Goal: Check status

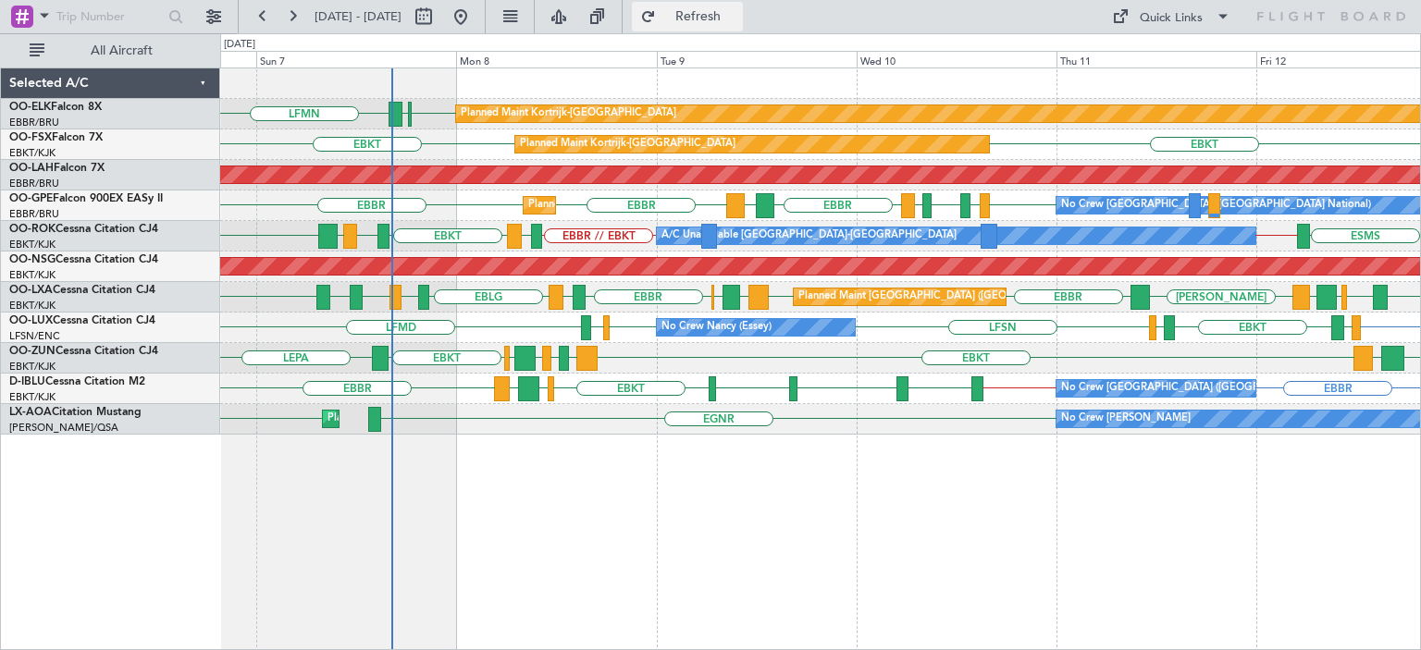
click at [703, 25] on button "Refresh" at bounding box center [687, 17] width 111 height 30
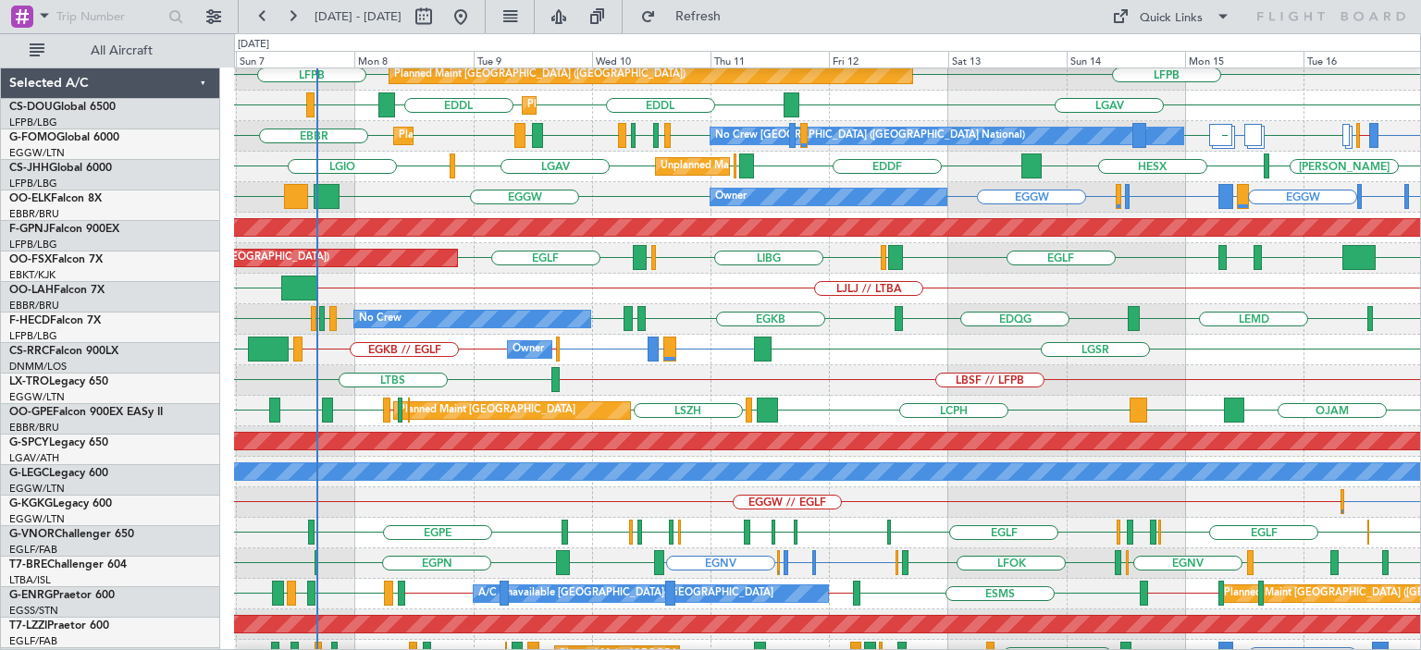
scroll to position [283, 0]
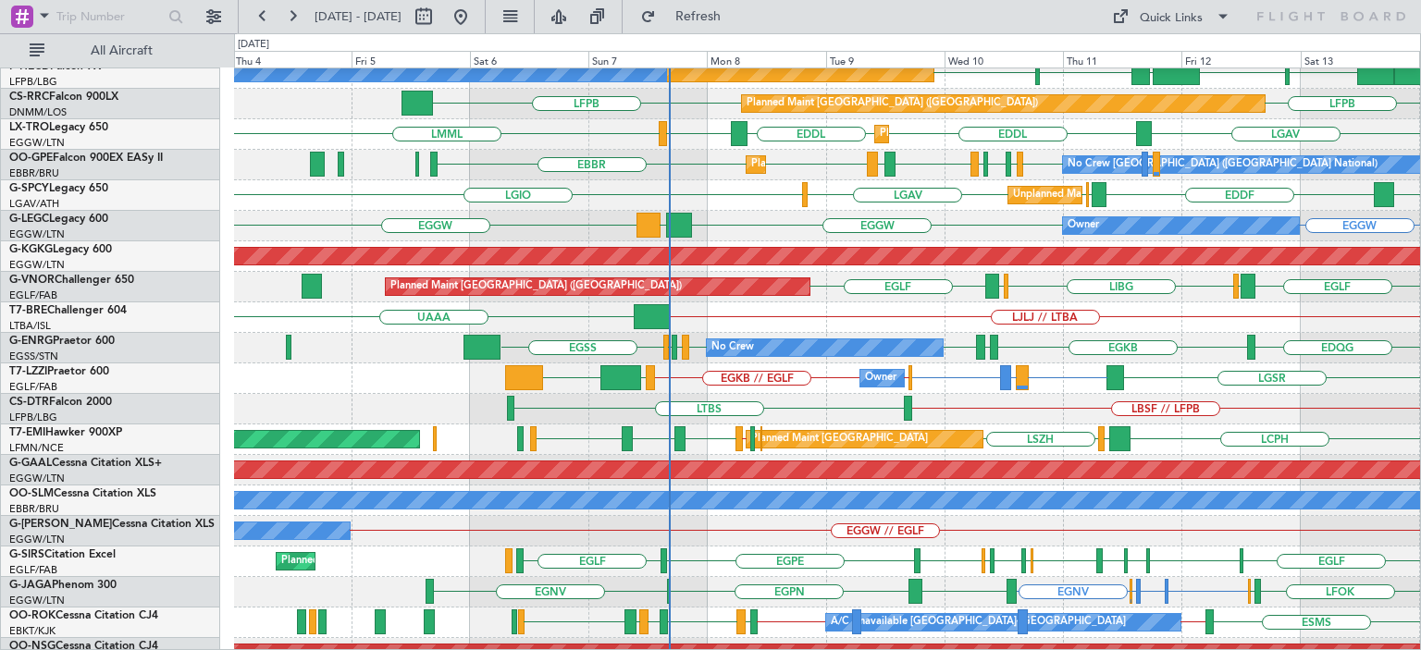
click at [820, 318] on div "LJLJ // LTBA UAAA" at bounding box center [827, 318] width 1186 height 31
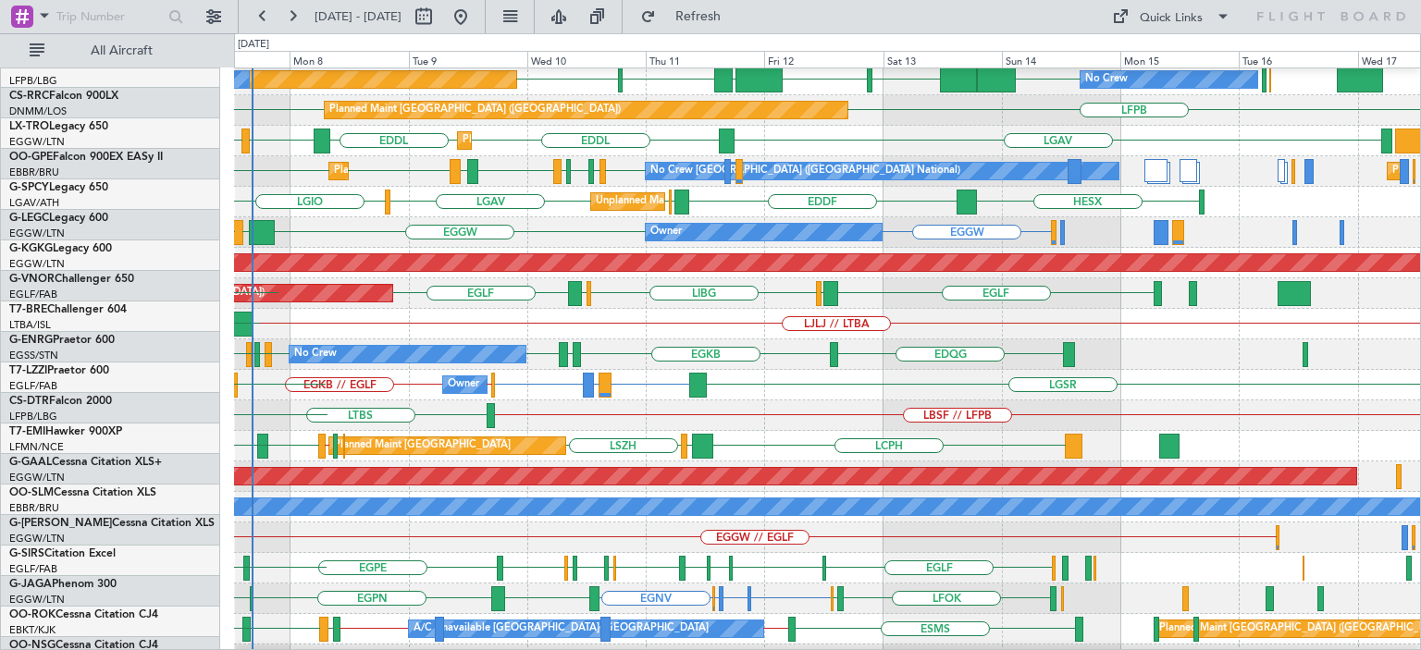
scroll to position [248, 0]
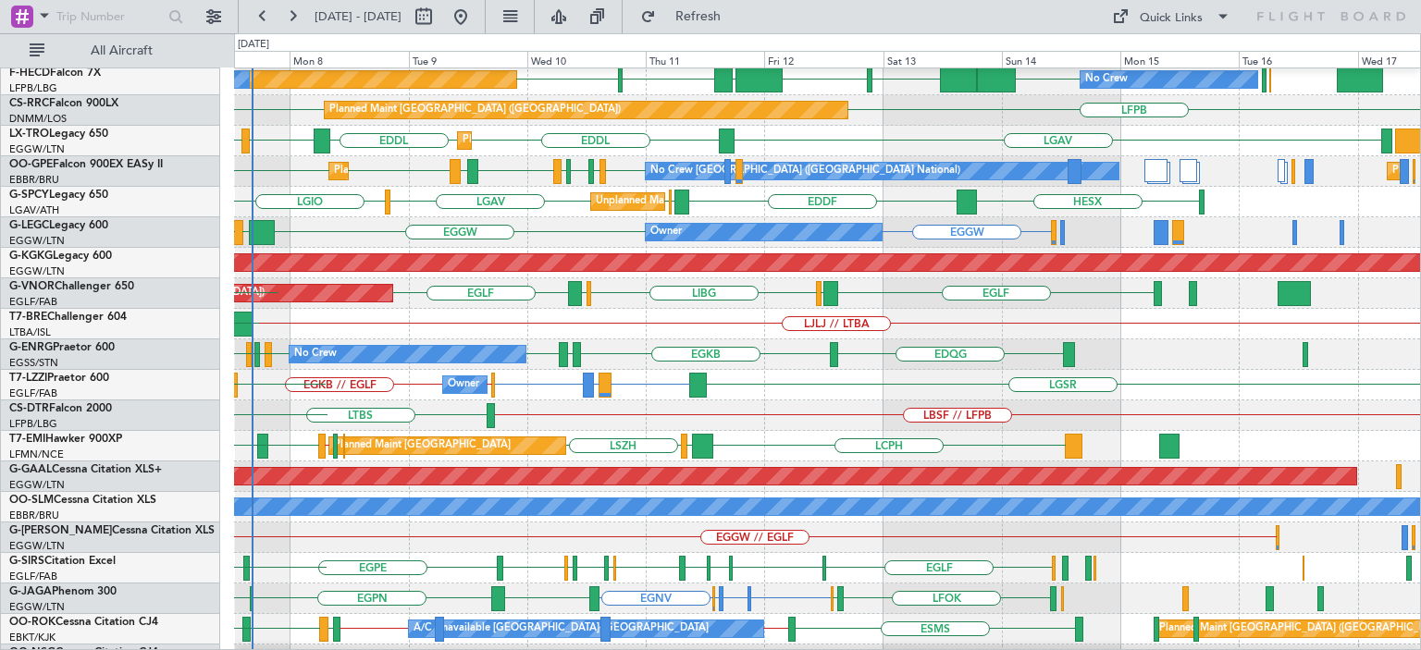
click at [603, 291] on div "EGLF LGKR LIBG LGKR [GEOGRAPHIC_DATA] Planned Maint [GEOGRAPHIC_DATA] ([GEOGRAP…" at bounding box center [827, 293] width 1186 height 31
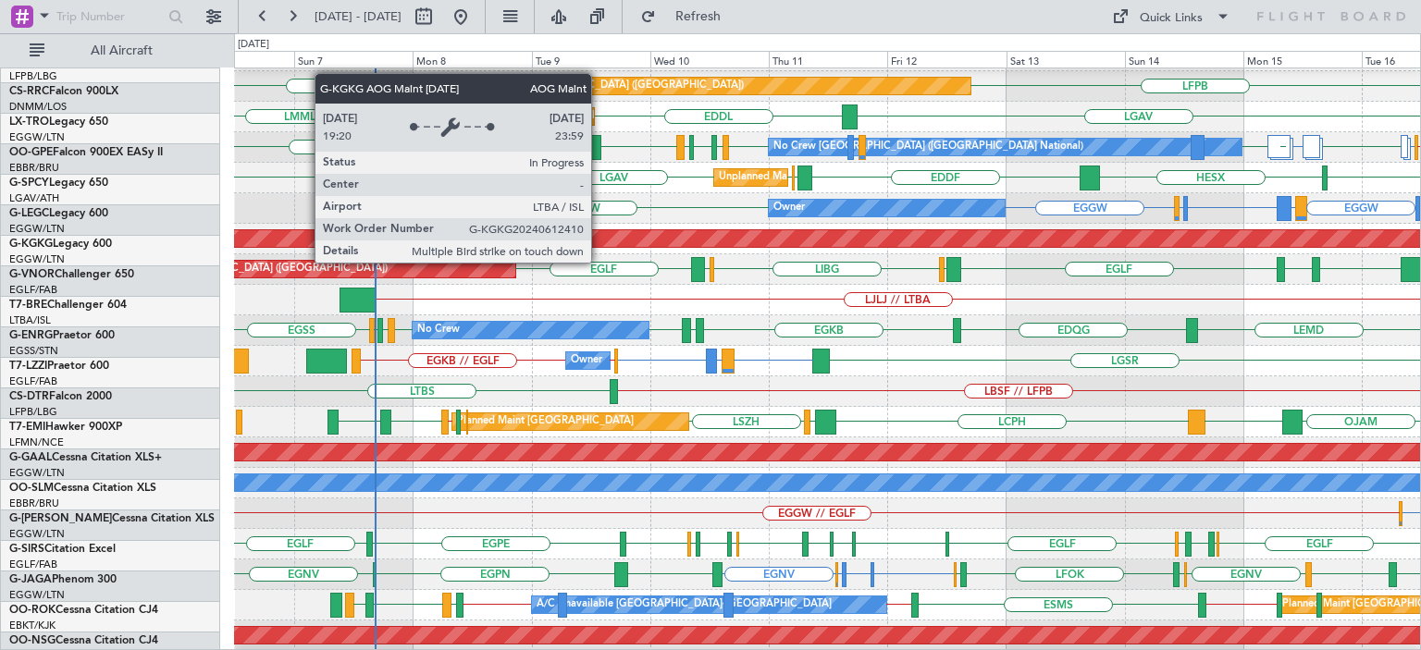
scroll to position [286, 0]
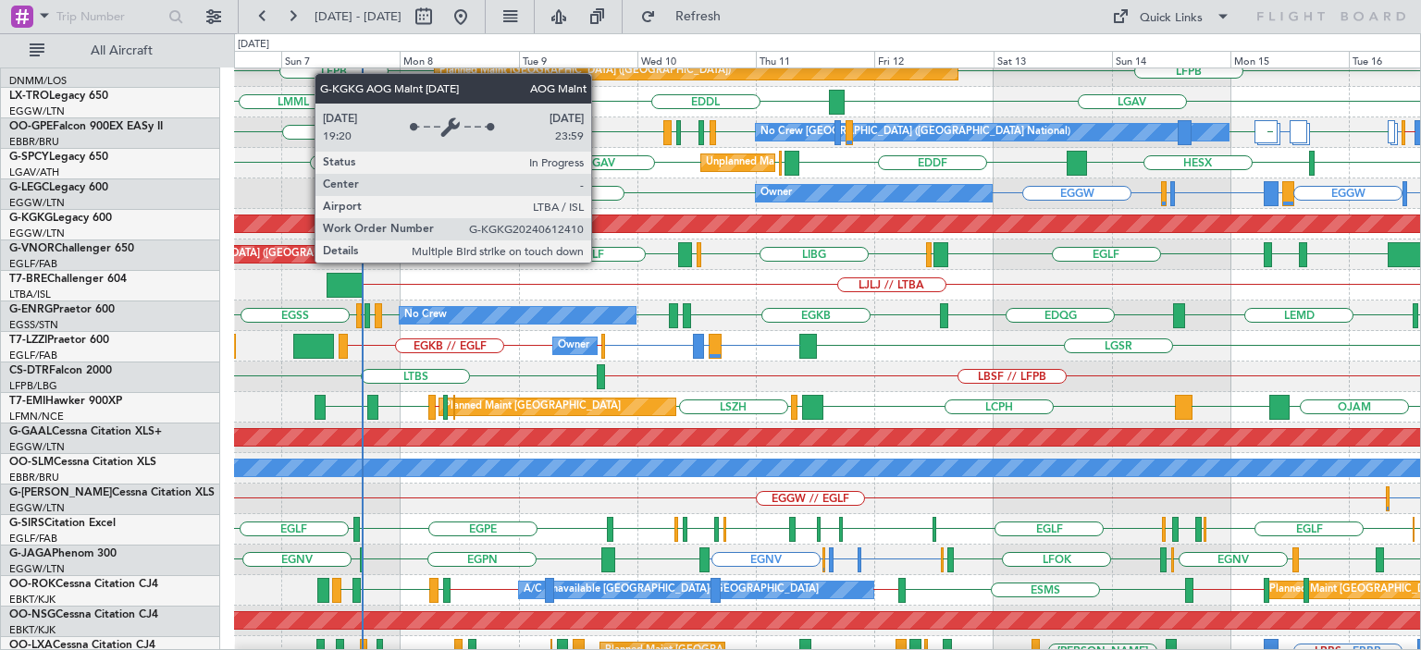
click at [710, 223] on div "AOG Maint [GEOGRAPHIC_DATA] (Ataturk)" at bounding box center [317, 224] width 2536 height 17
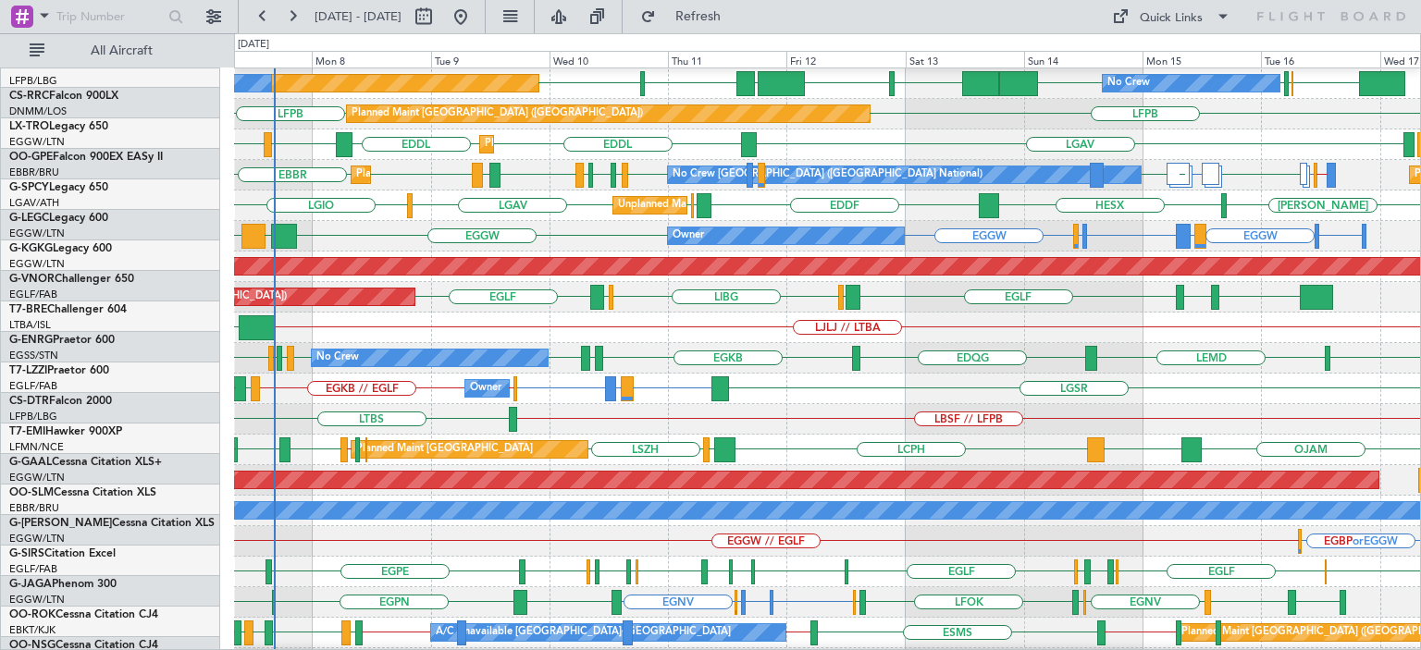
scroll to position [241, 0]
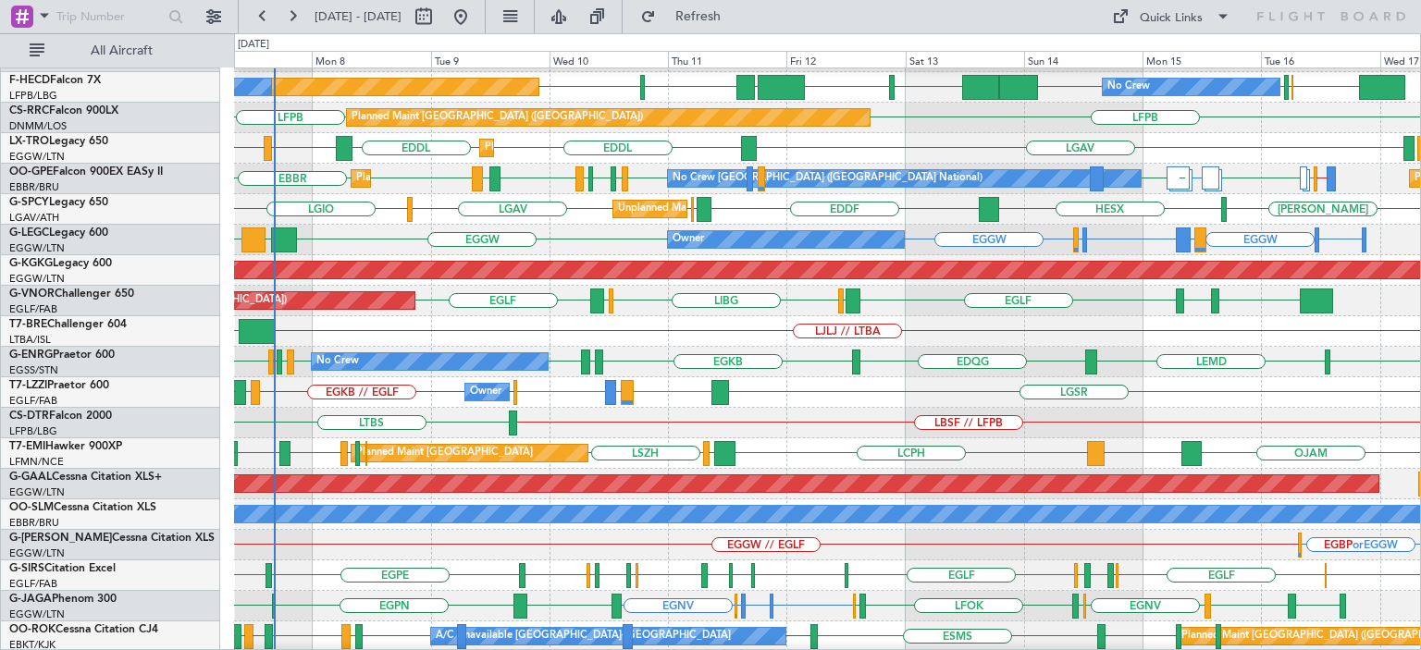
click at [500, 500] on div "A/C Unavailable [GEOGRAPHIC_DATA]" at bounding box center [827, 515] width 1186 height 31
